Goal: Information Seeking & Learning: Learn about a topic

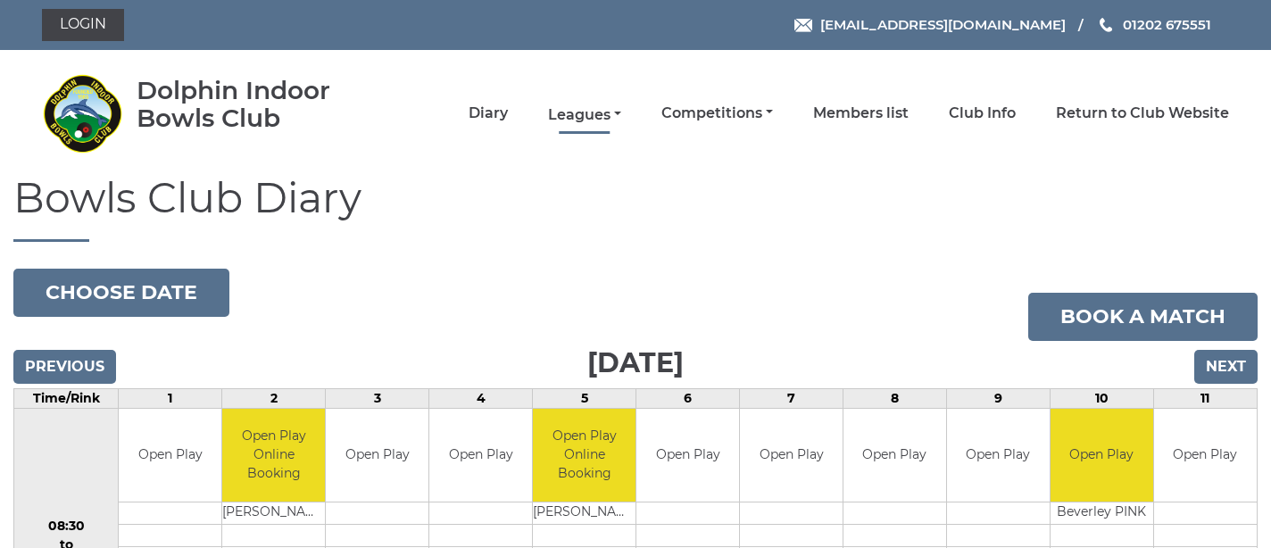
click at [621, 118] on link "Leagues" at bounding box center [584, 115] width 73 height 20
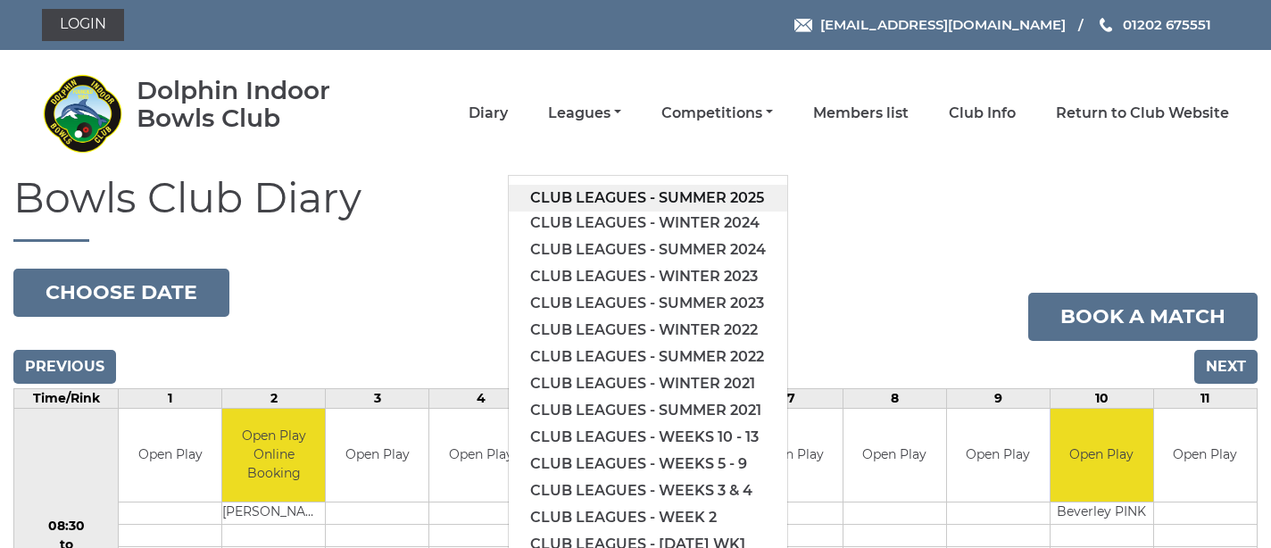
click at [650, 191] on link "Club leagues - Summer 2025" at bounding box center [648, 198] width 279 height 27
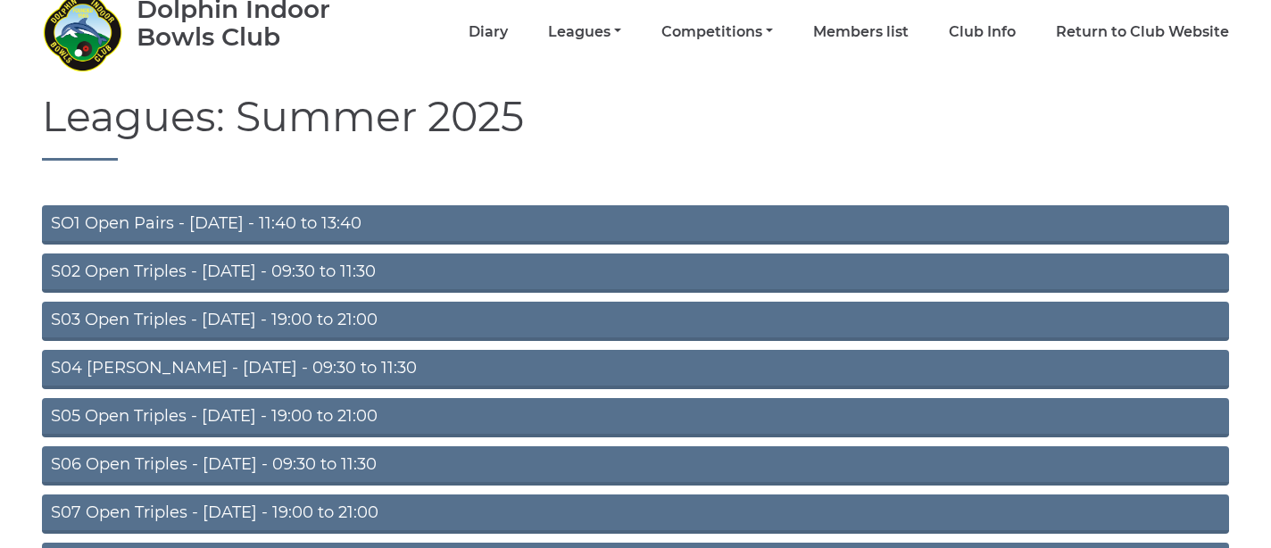
scroll to position [86, 0]
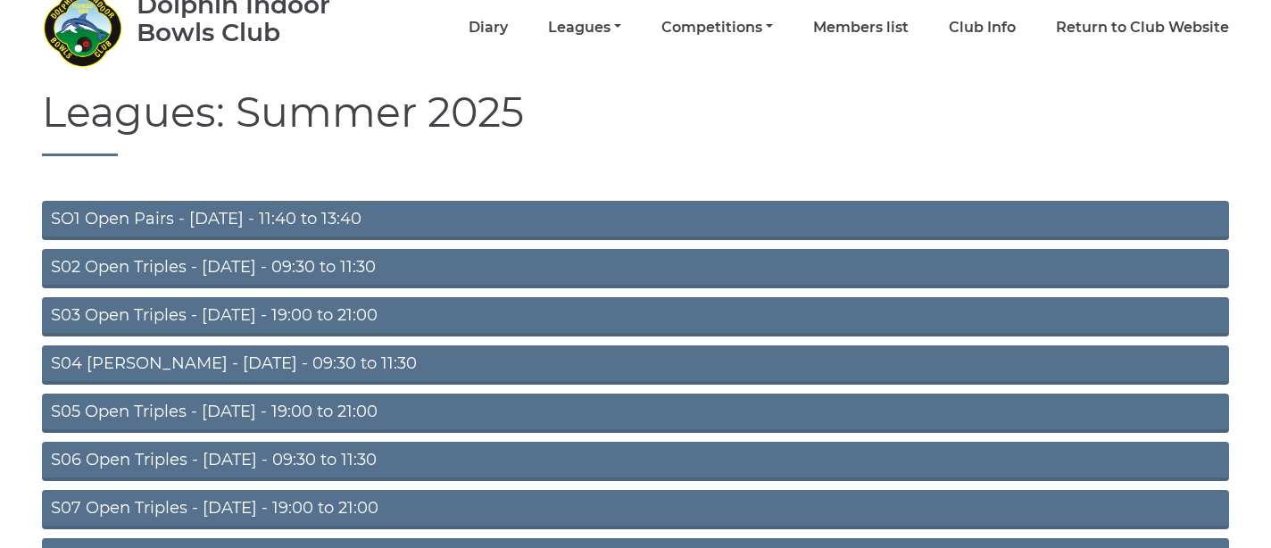
click at [323, 267] on link "S02 Open Triples - [DATE] - 09:30 to 11:30" at bounding box center [635, 268] width 1187 height 39
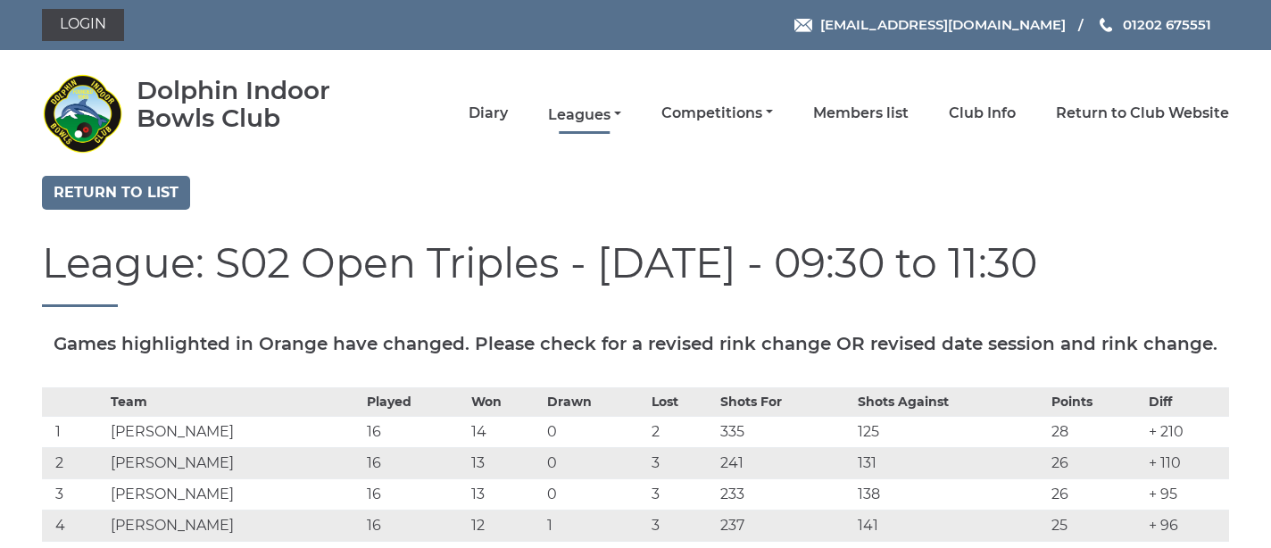
click at [621, 114] on link "Leagues" at bounding box center [584, 115] width 73 height 20
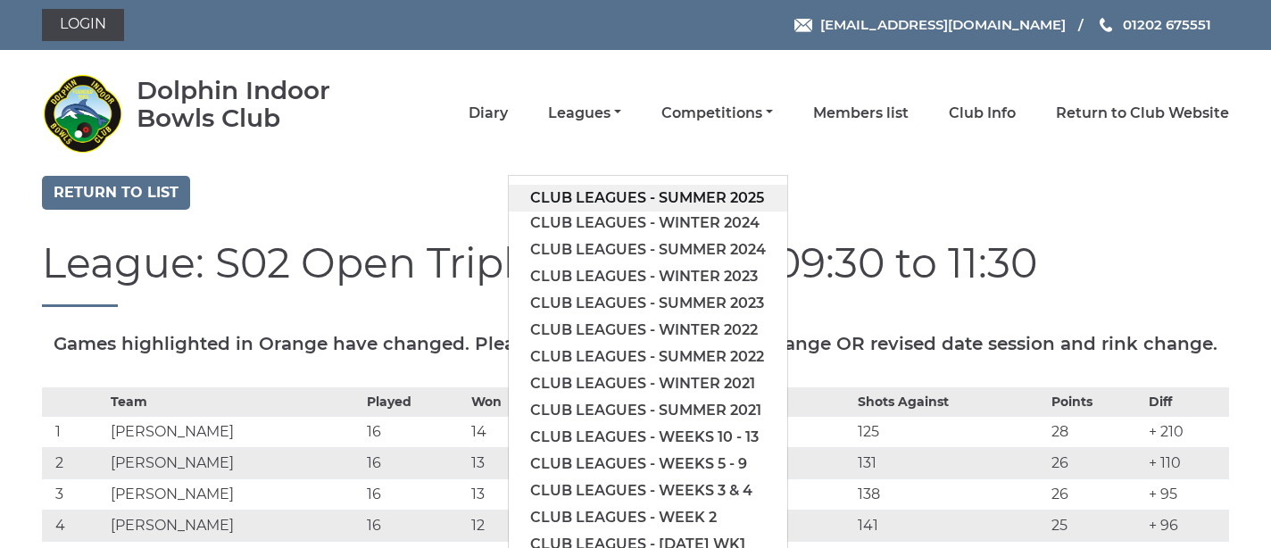
click at [651, 195] on link "Club leagues - Summer 2025" at bounding box center [648, 198] width 279 height 27
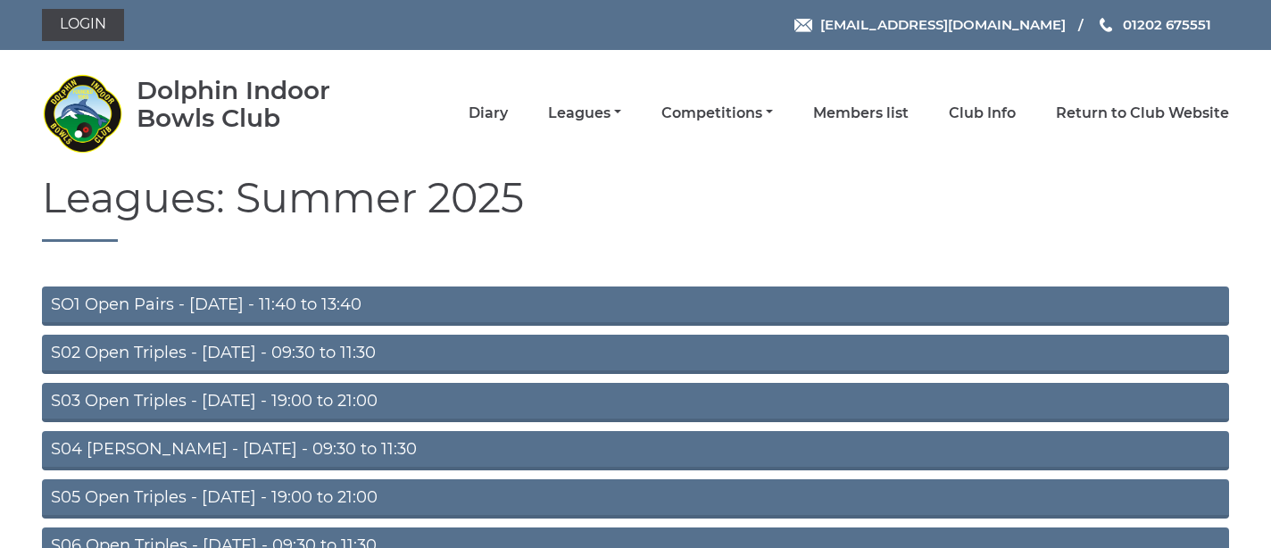
click at [310, 398] on link "S03 Open Triples - Tuesday - 19:00 to 21:00" at bounding box center [635, 402] width 1187 height 39
